Goal: Navigation & Orientation: Find specific page/section

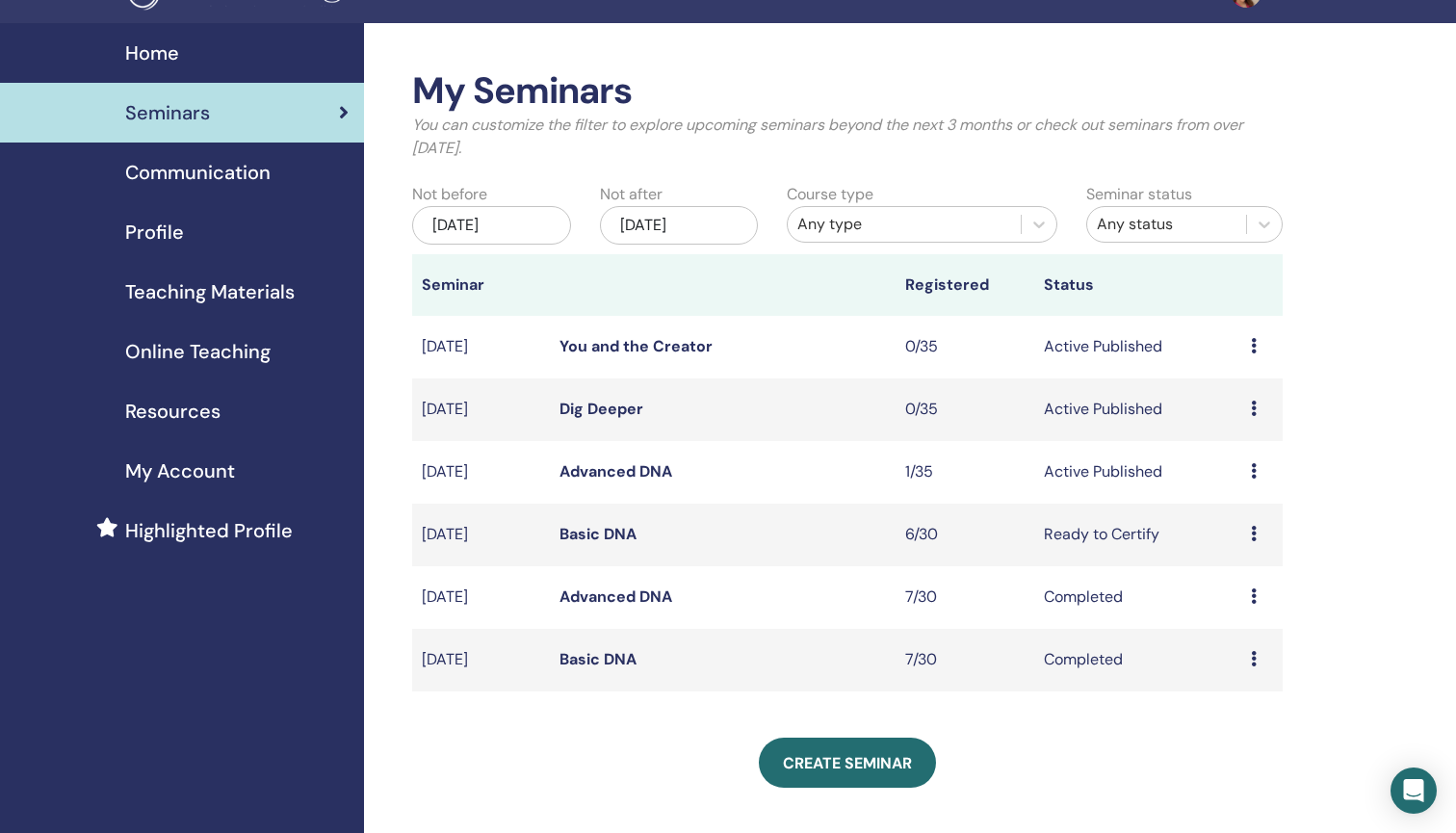
scroll to position [29, 1]
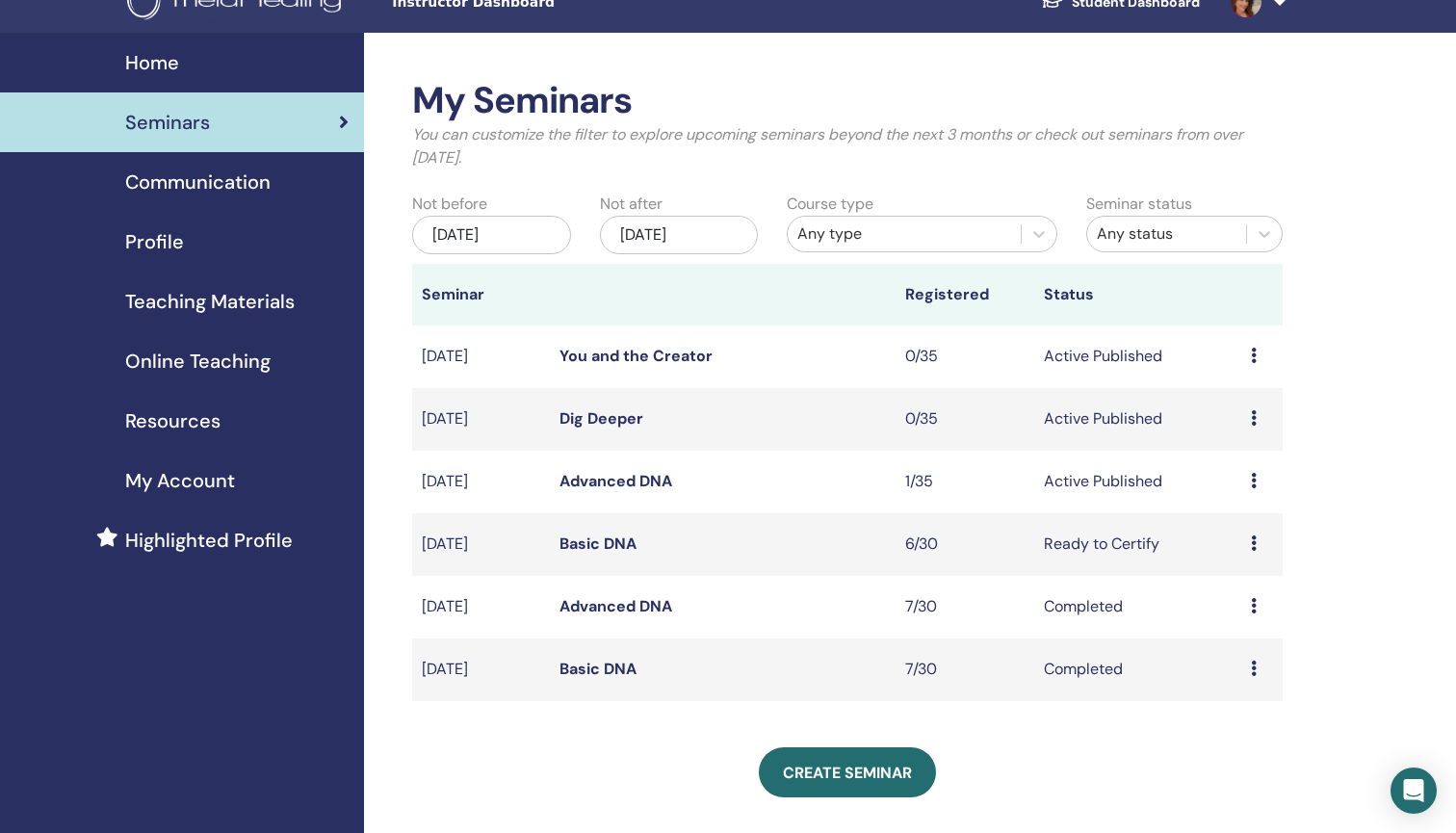
click at [170, 172] on span "Communication" at bounding box center [197, 182] width 145 height 29
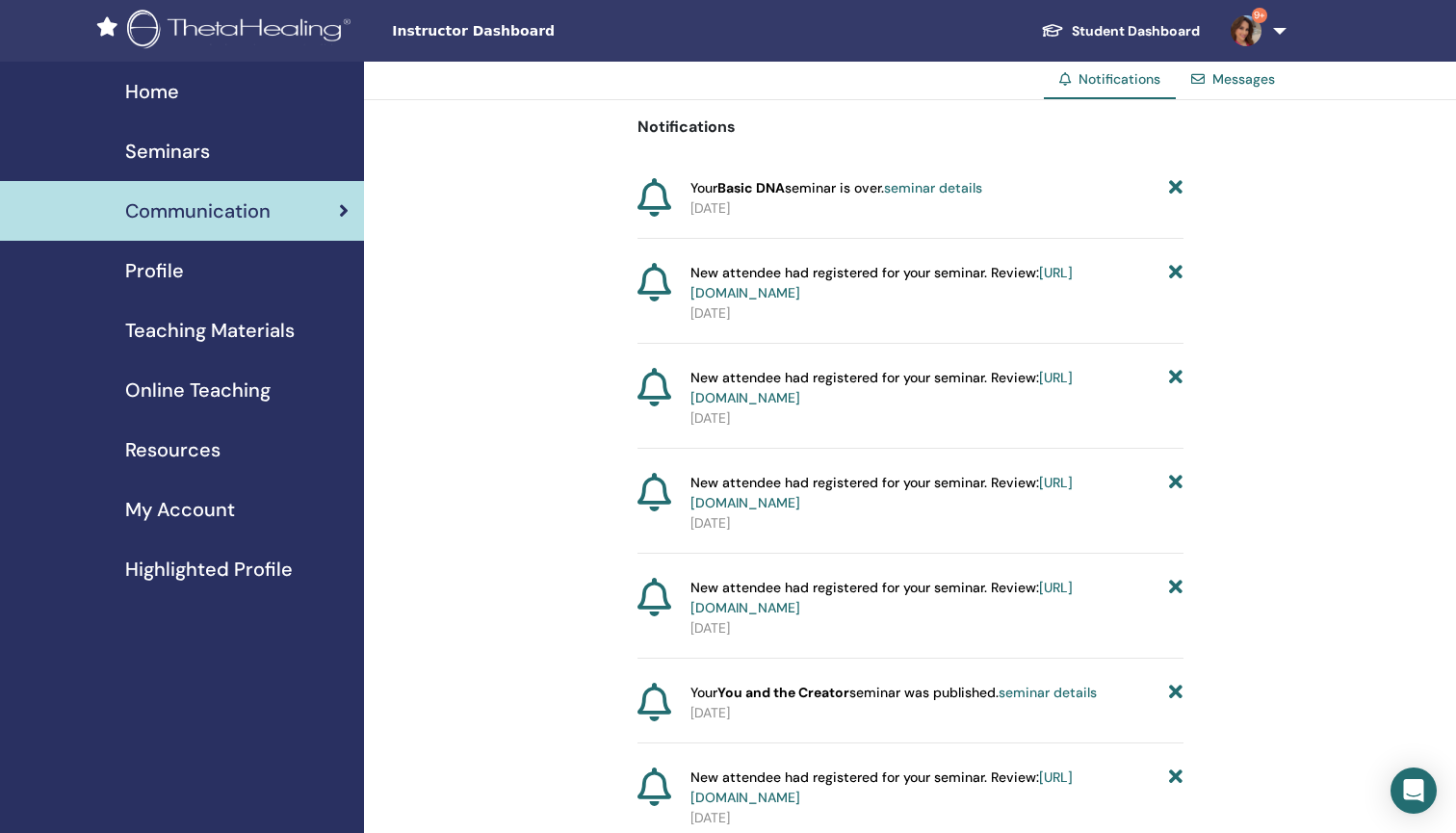
scroll to position [0, 1]
click at [131, 149] on span "Seminars" at bounding box center [167, 151] width 85 height 29
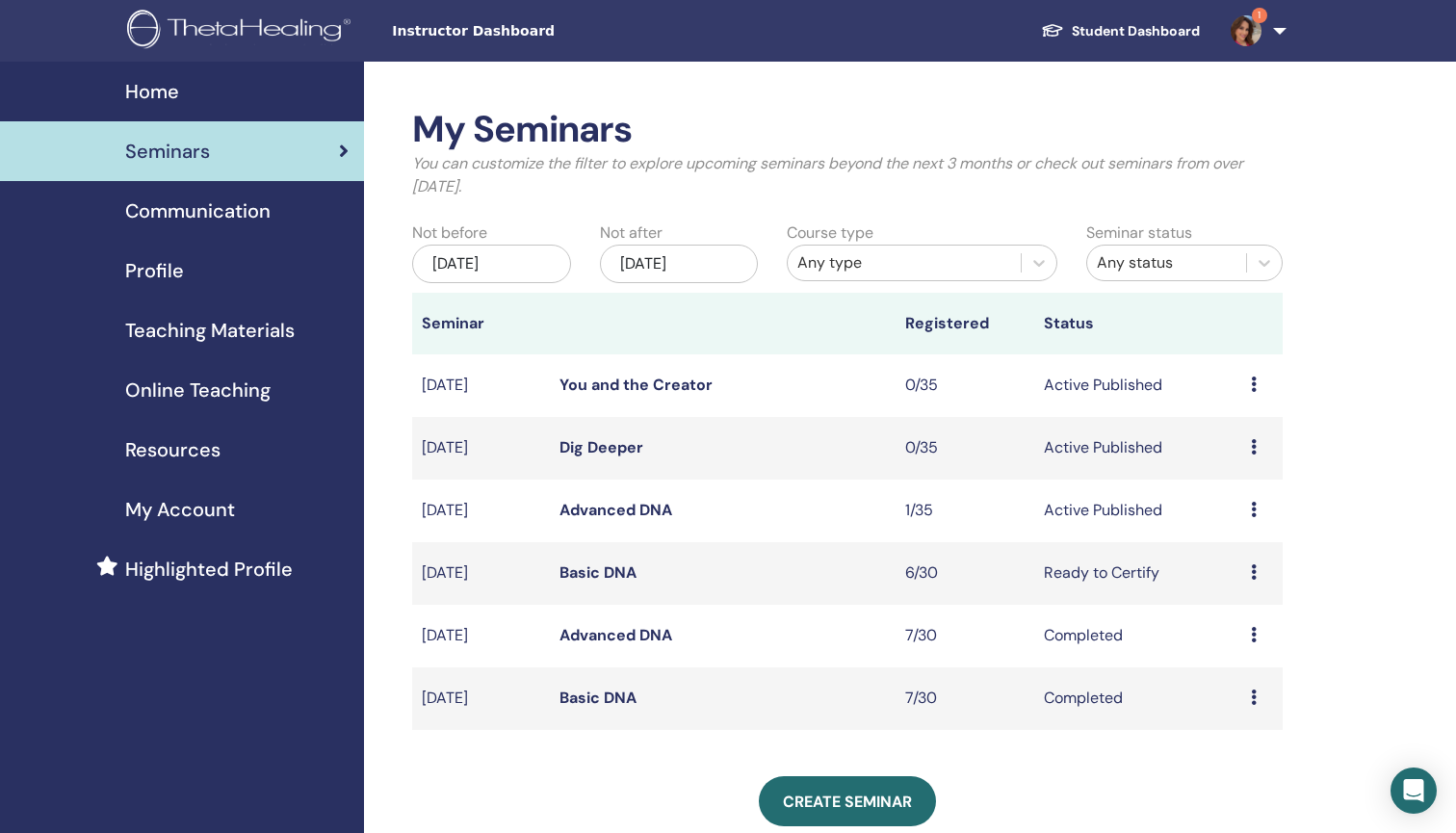
click at [1254, 570] on icon at bounding box center [1254, 572] width 6 height 15
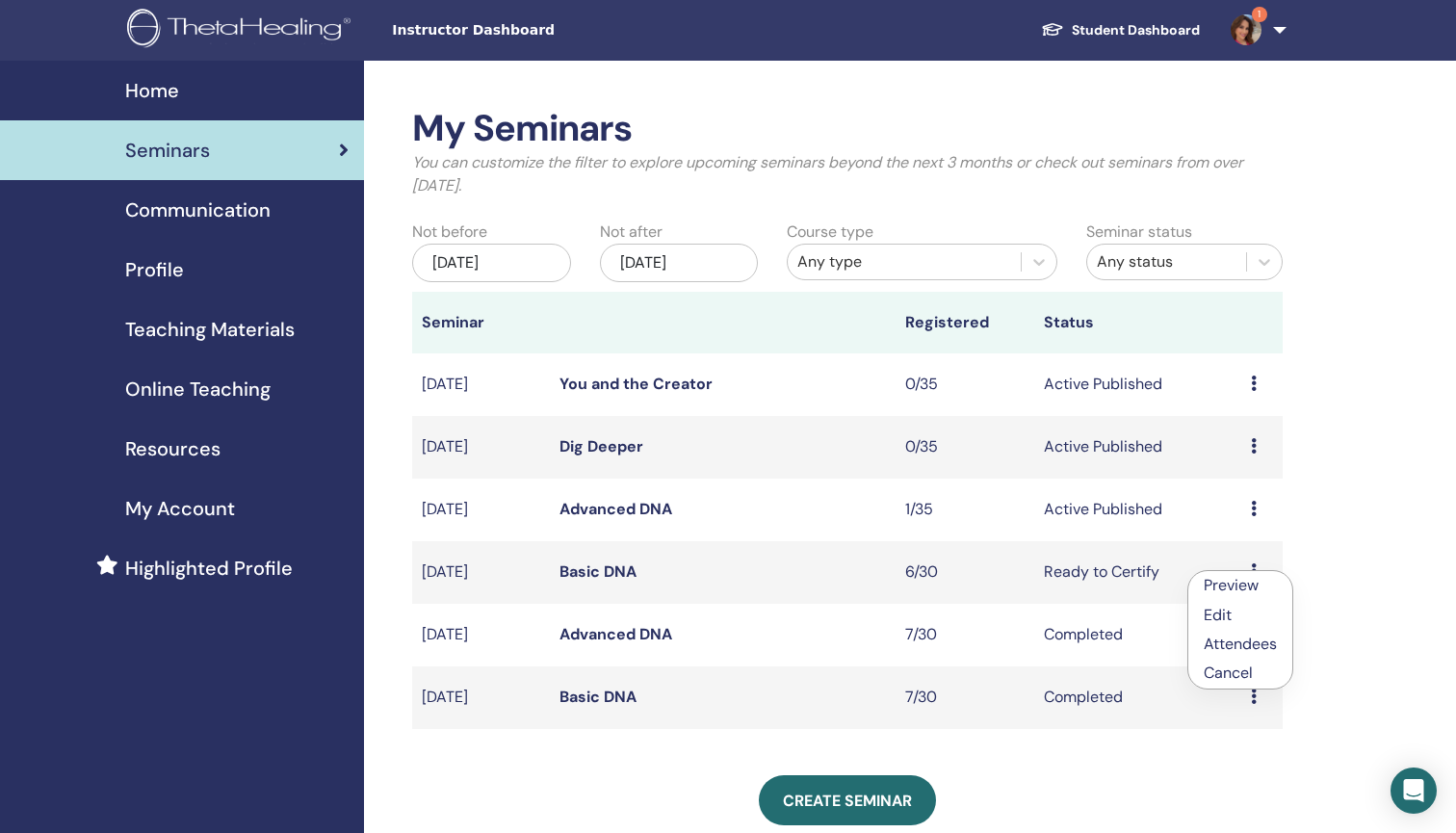
click at [1348, 566] on div "My Seminars You can customize the filter to explore upcoming seminars beyond th…" at bounding box center [909, 689] width 1092 height 1256
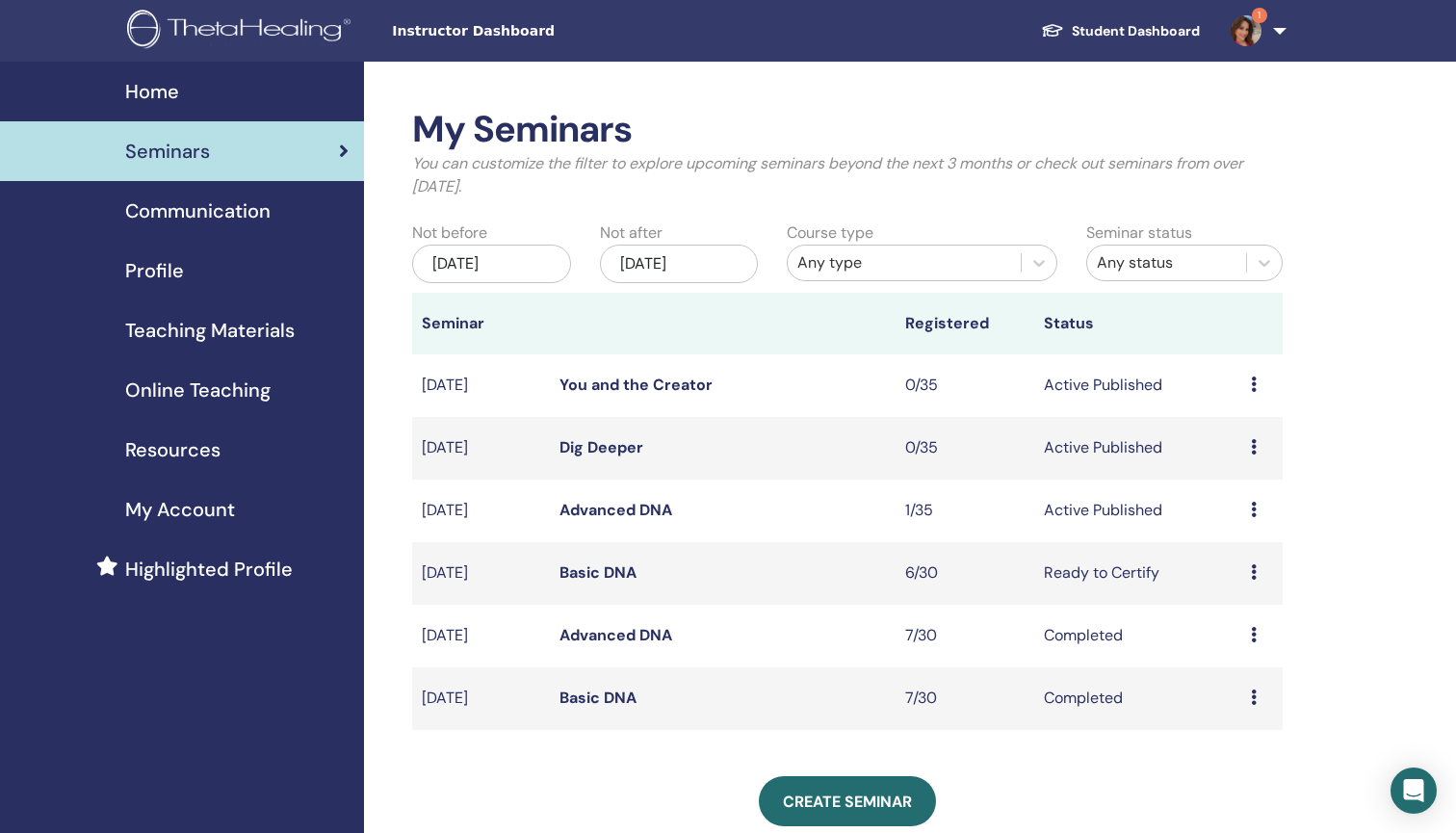
scroll to position [0, 0]
